Goal: Information Seeking & Learning: Learn about a topic

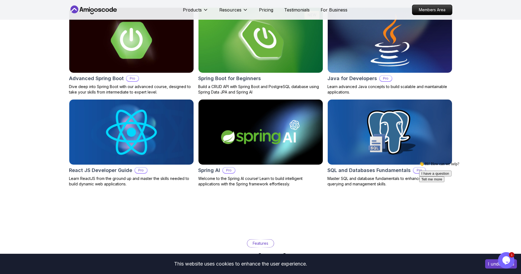
scroll to position [575, 0]
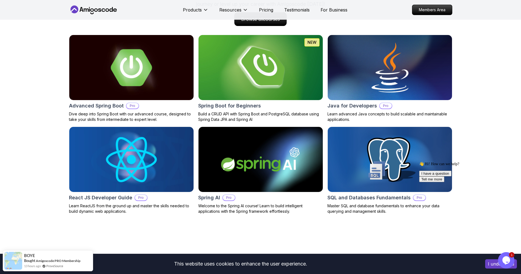
drag, startPoint x: 178, startPoint y: 78, endPoint x: 241, endPoint y: 65, distance: 64.3
drag, startPoint x: 251, startPoint y: 145, endPoint x: 159, endPoint y: 151, distance: 92.4
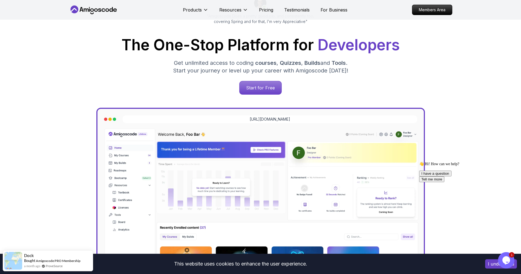
scroll to position [0, 0]
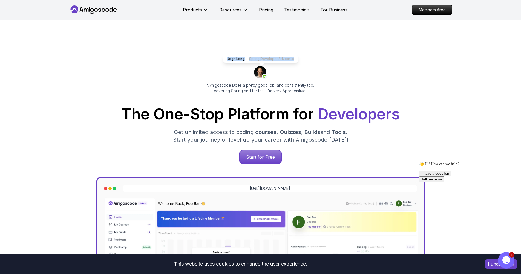
drag, startPoint x: 229, startPoint y: 58, endPoint x: 319, endPoint y: 58, distance: 90.0
click at [319, 58] on div "Jogh Long Spring Developer Advocate "Amigoscode Does a pretty good job, and con…" at bounding box center [260, 74] width 123 height 39
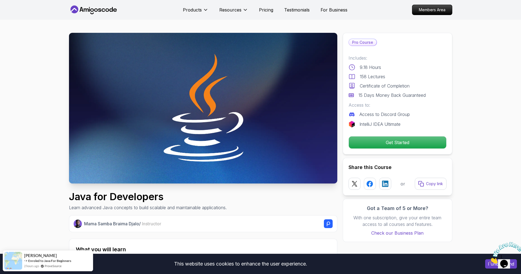
drag, startPoint x: 347, startPoint y: 57, endPoint x: 442, endPoint y: 96, distance: 102.7
click at [442, 96] on div "Pro Course Includes: 9.18 Hours 158 Lectures Certificate of Completion 15 Days …" at bounding box center [397, 94] width 109 height 122
click at [442, 96] on div "15 Days Money Back Guaranteed" at bounding box center [397, 95] width 98 height 7
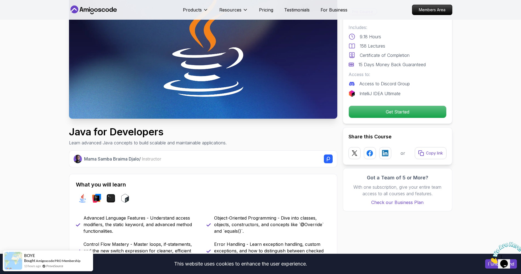
scroll to position [27, 0]
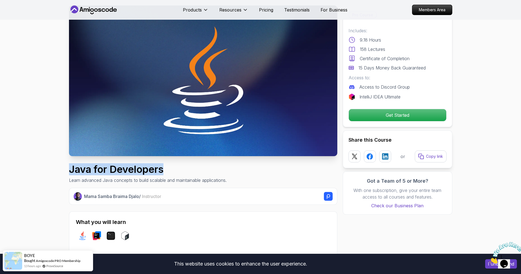
drag, startPoint x: 55, startPoint y: 168, endPoint x: 181, endPoint y: 167, distance: 126.7
copy h1 "Java for Developers"
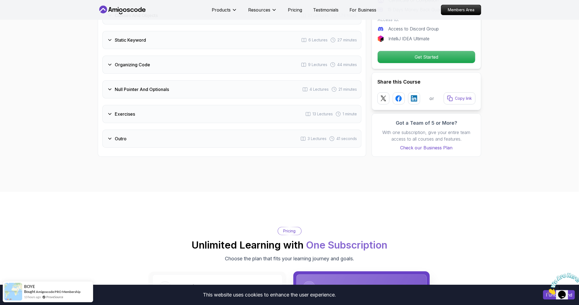
scroll to position [1095, 0]
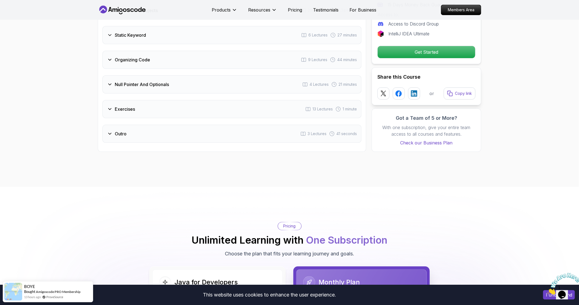
click at [212, 133] on div "Outro 3 Lectures 41 seconds" at bounding box center [231, 134] width 259 height 18
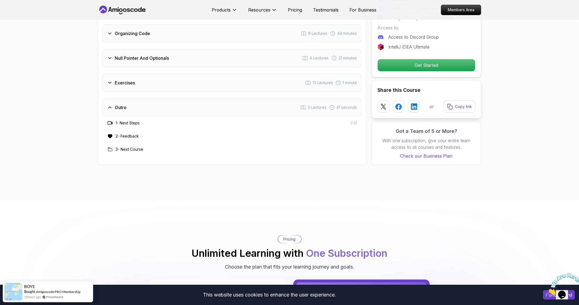
scroll to position [1069, 0]
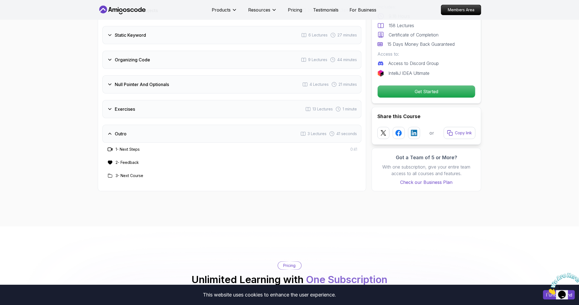
click at [212, 133] on div "Outro 3 Lectures 41 seconds" at bounding box center [231, 134] width 259 height 18
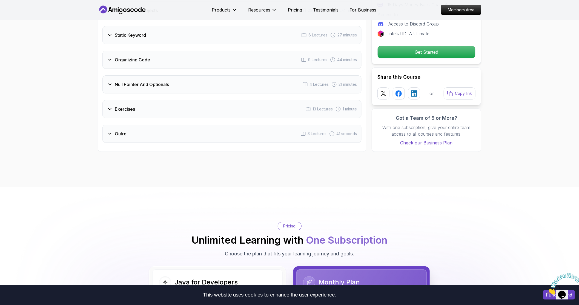
click at [168, 101] on div "Exercises 13 Lectures 1 minute" at bounding box center [231, 109] width 259 height 18
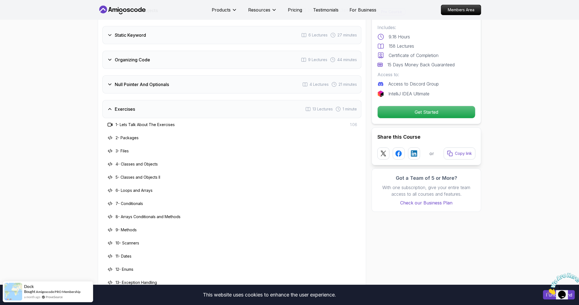
click at [168, 101] on div "Exercises 13 Lectures 1 minute" at bounding box center [231, 109] width 259 height 18
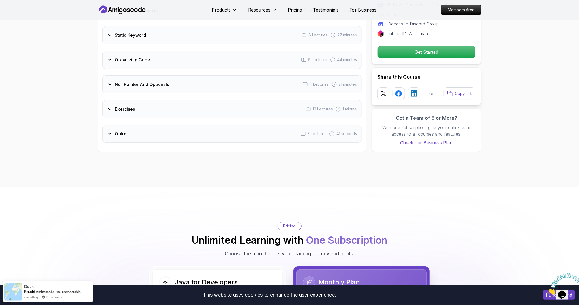
click at [148, 81] on h3 "Null Pointer And Optionals" at bounding box center [142, 84] width 54 height 7
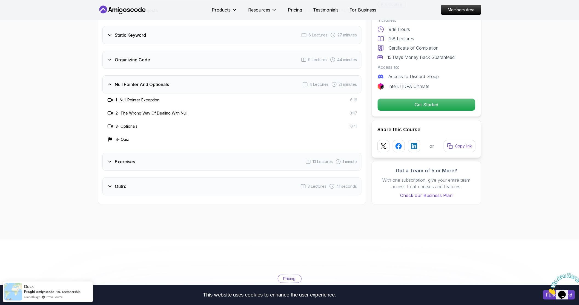
click at [148, 81] on h3 "Null Pointer And Optionals" at bounding box center [142, 84] width 54 height 7
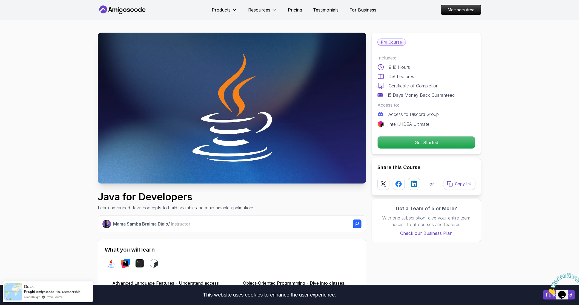
scroll to position [0, 0]
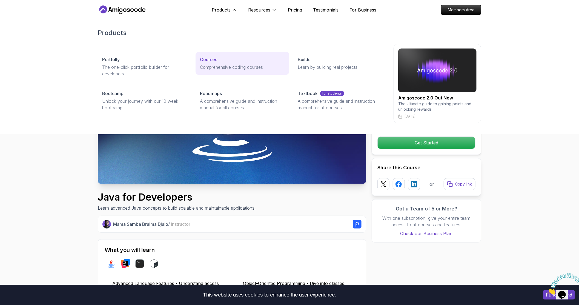
click at [213, 62] on p "Courses" at bounding box center [208, 59] width 17 height 7
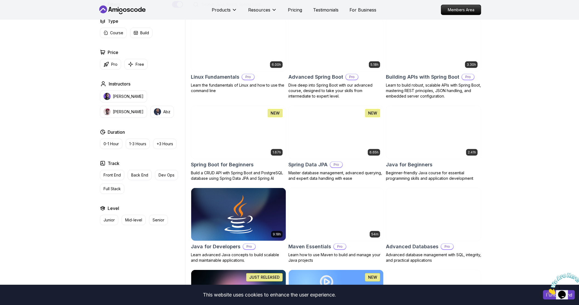
scroll to position [61, 0]
